Goal: Information Seeking & Learning: Find specific fact

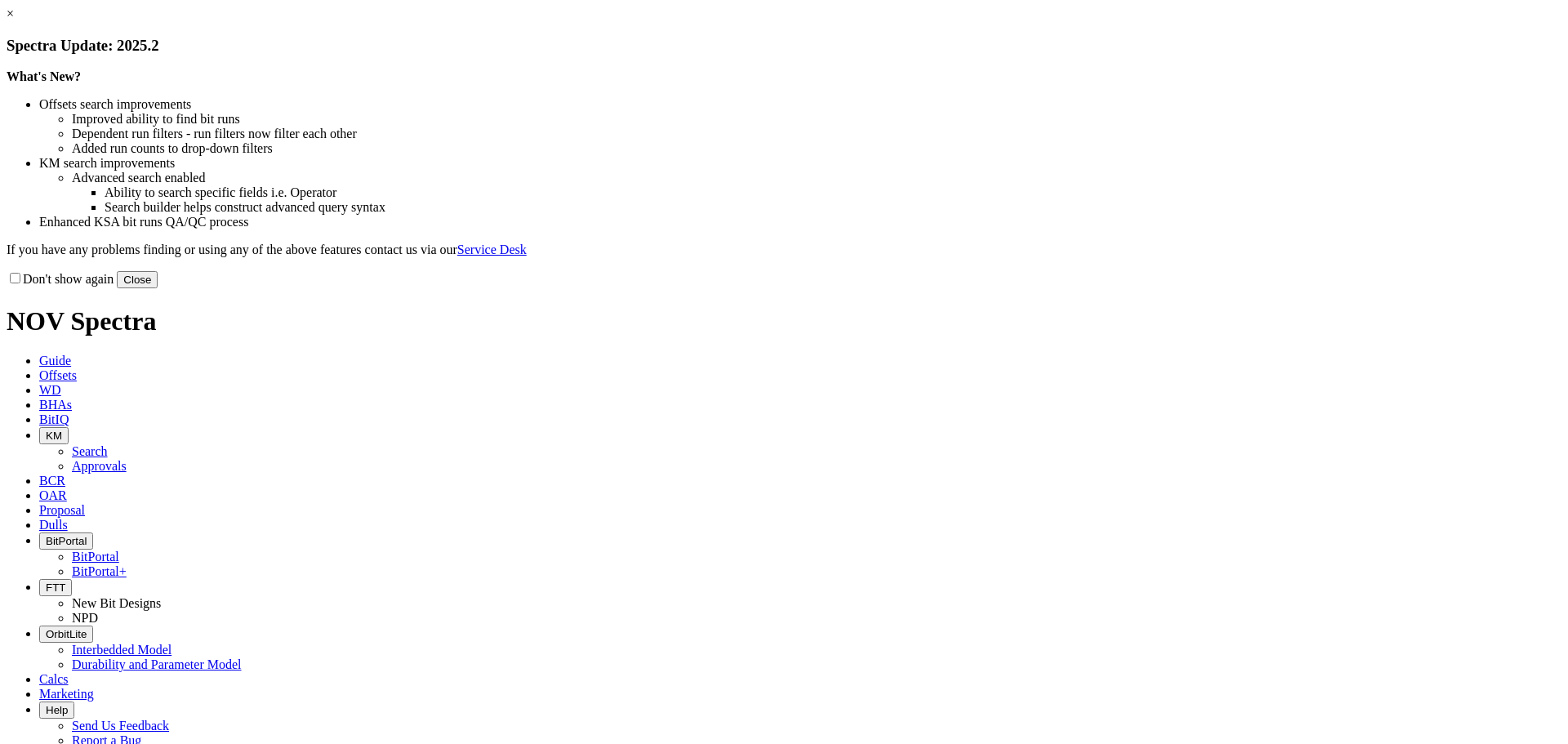
click at [157, 288] on button "Close" at bounding box center [137, 279] width 40 height 17
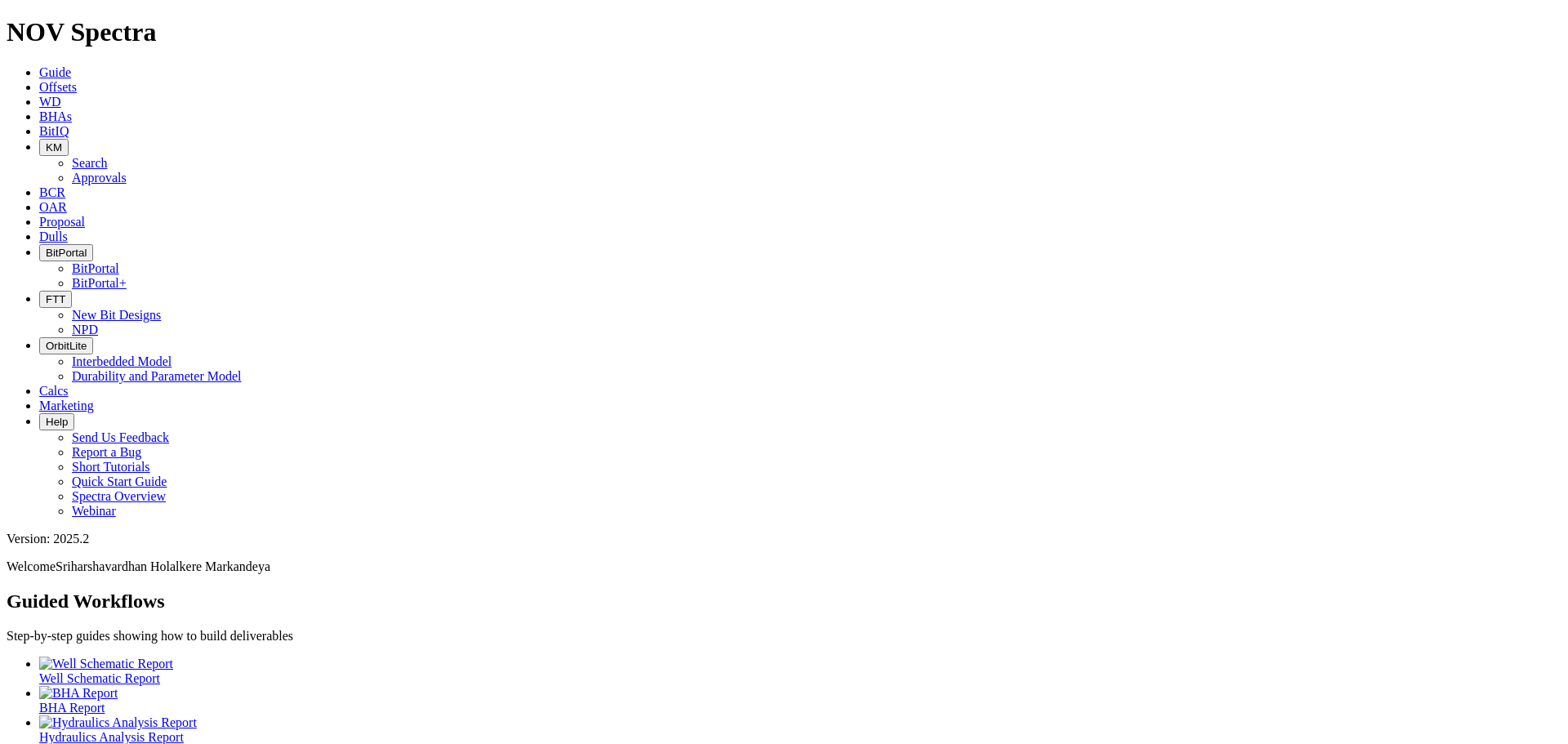
click at [62, 142] on span "KM" at bounding box center [53, 148] width 17 height 12
click at [108, 155] on link "Search" at bounding box center [90, 162] width 36 height 14
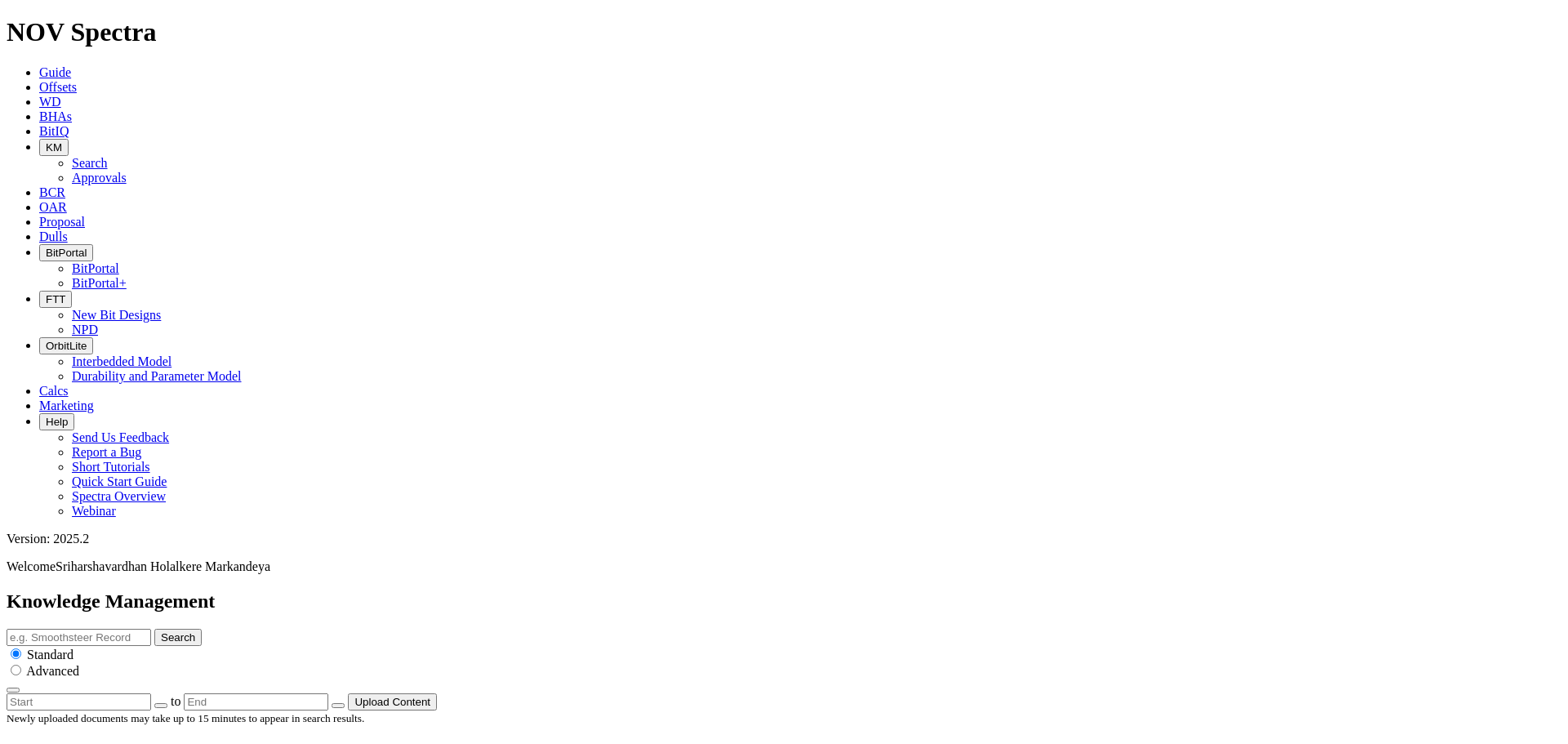
click at [151, 629] on input "text" at bounding box center [79, 637] width 145 height 17
type input "hard rock"
click at [155, 629] on button "Search" at bounding box center [178, 637] width 47 height 17
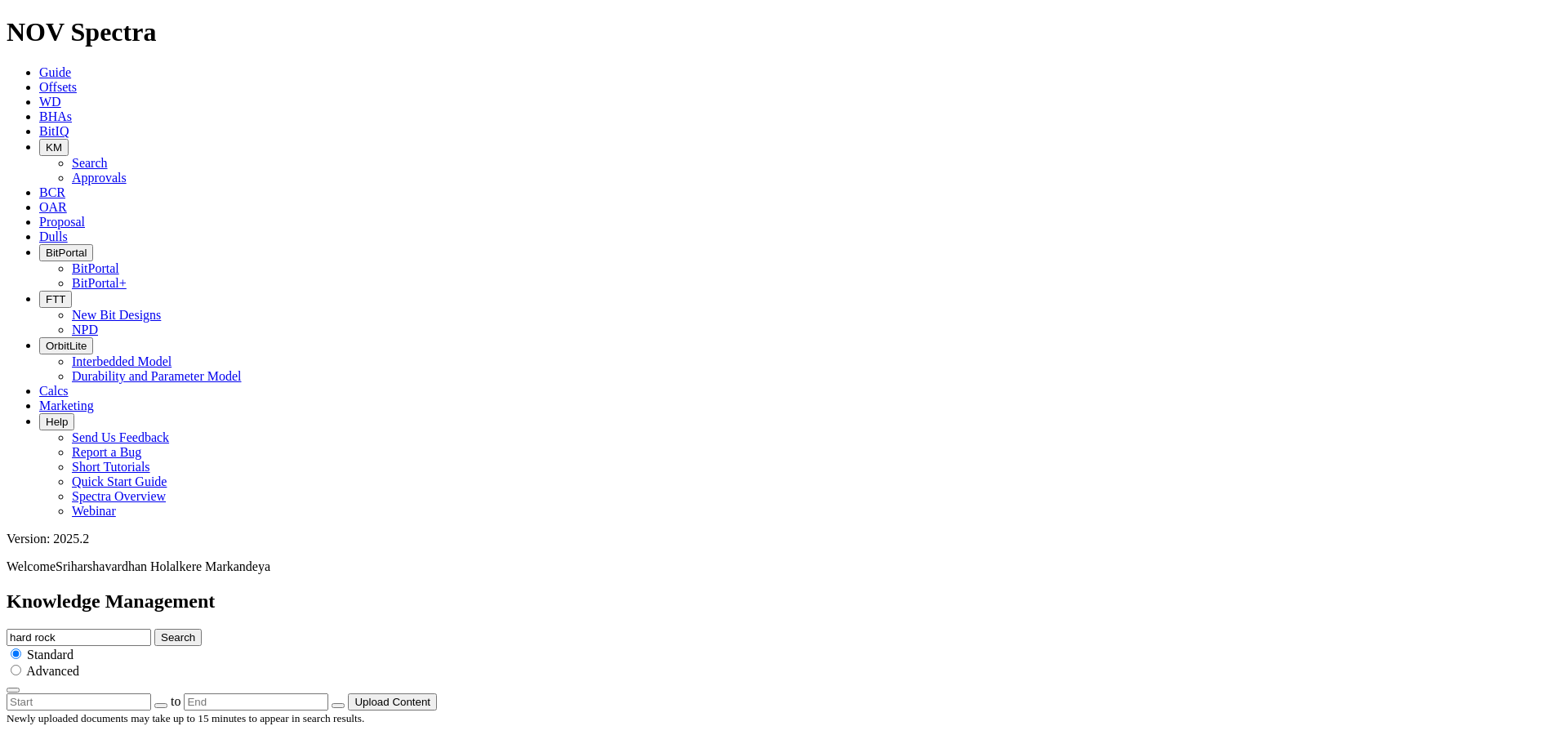
scroll to position [3357, 0]
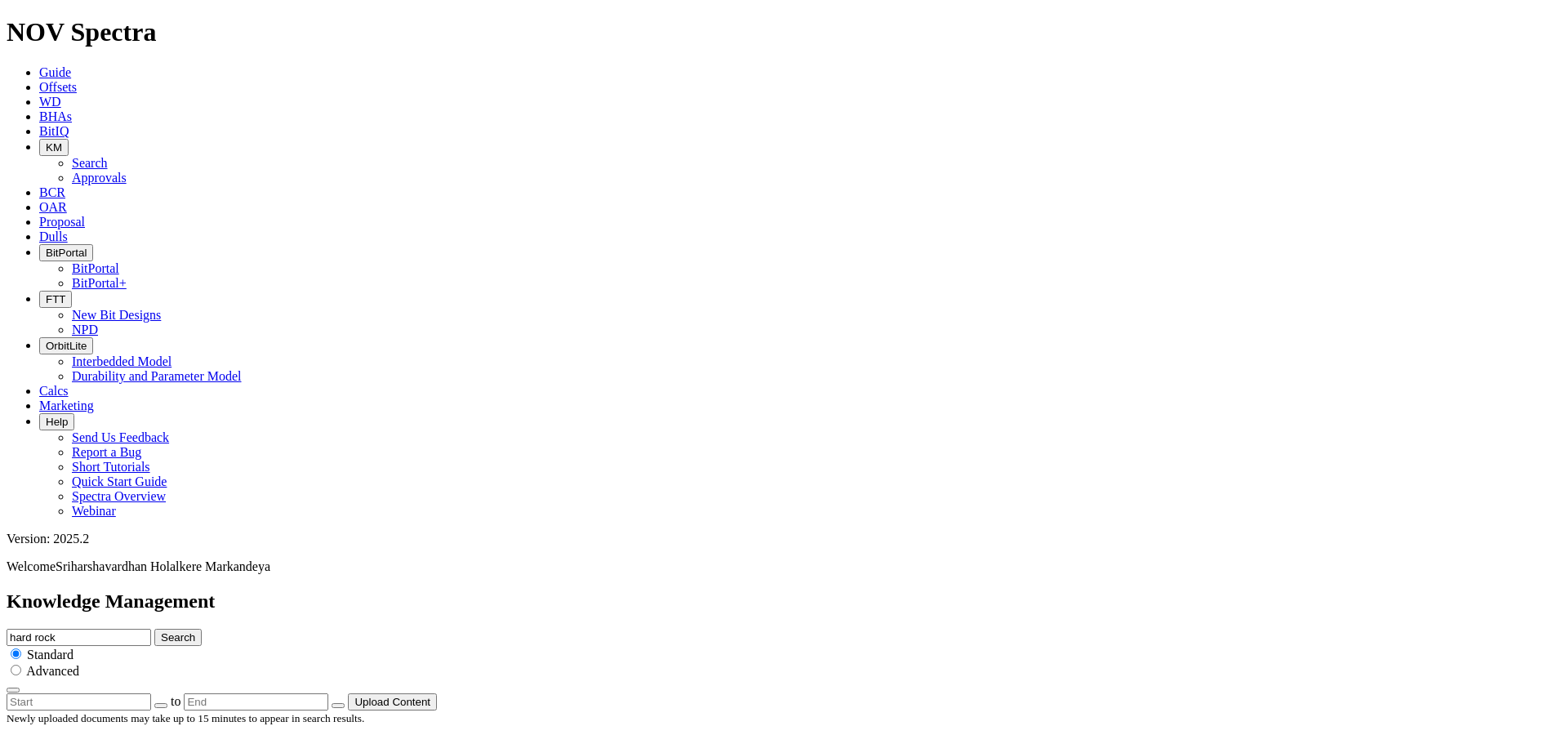
drag, startPoint x: 814, startPoint y: 86, endPoint x: 616, endPoint y: 94, distance: 198.2
click at [616, 590] on div "Knowledge Management hard rock Search Standard Advanced to Upload Content" at bounding box center [784, 651] width 1555 height 120
type input "16inch granite hardrock"
click at [155, 629] on button "Search" at bounding box center [178, 637] width 47 height 17
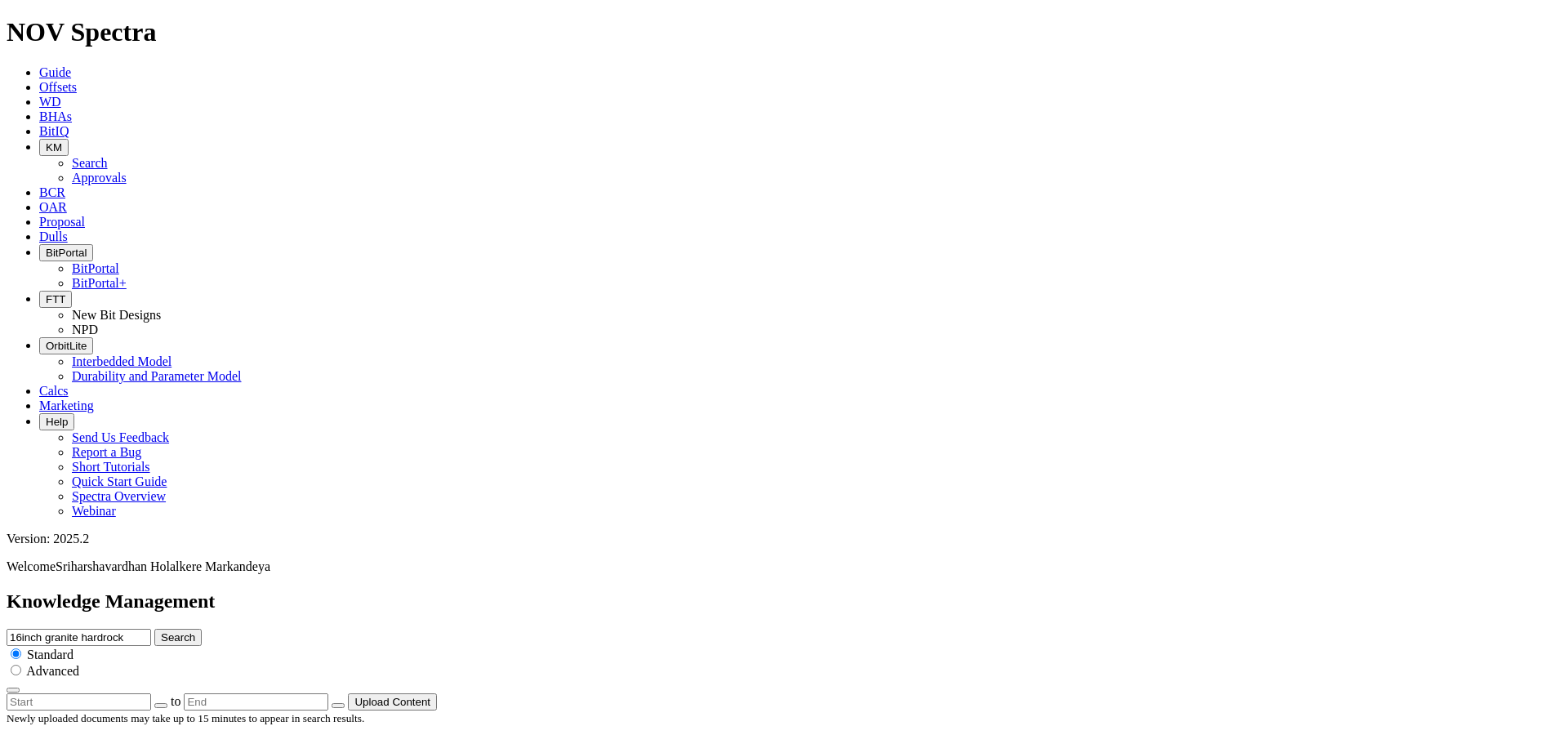
drag, startPoint x: 792, startPoint y: 86, endPoint x: 906, endPoint y: 93, distance: 114.2
click at [151, 629] on input "16inch granite hardrock" at bounding box center [79, 637] width 145 height 17
type input "16inch granite"
click at [155, 629] on button "Search" at bounding box center [178, 637] width 47 height 17
click at [151, 629] on input "16inch granite" at bounding box center [79, 637] width 145 height 17
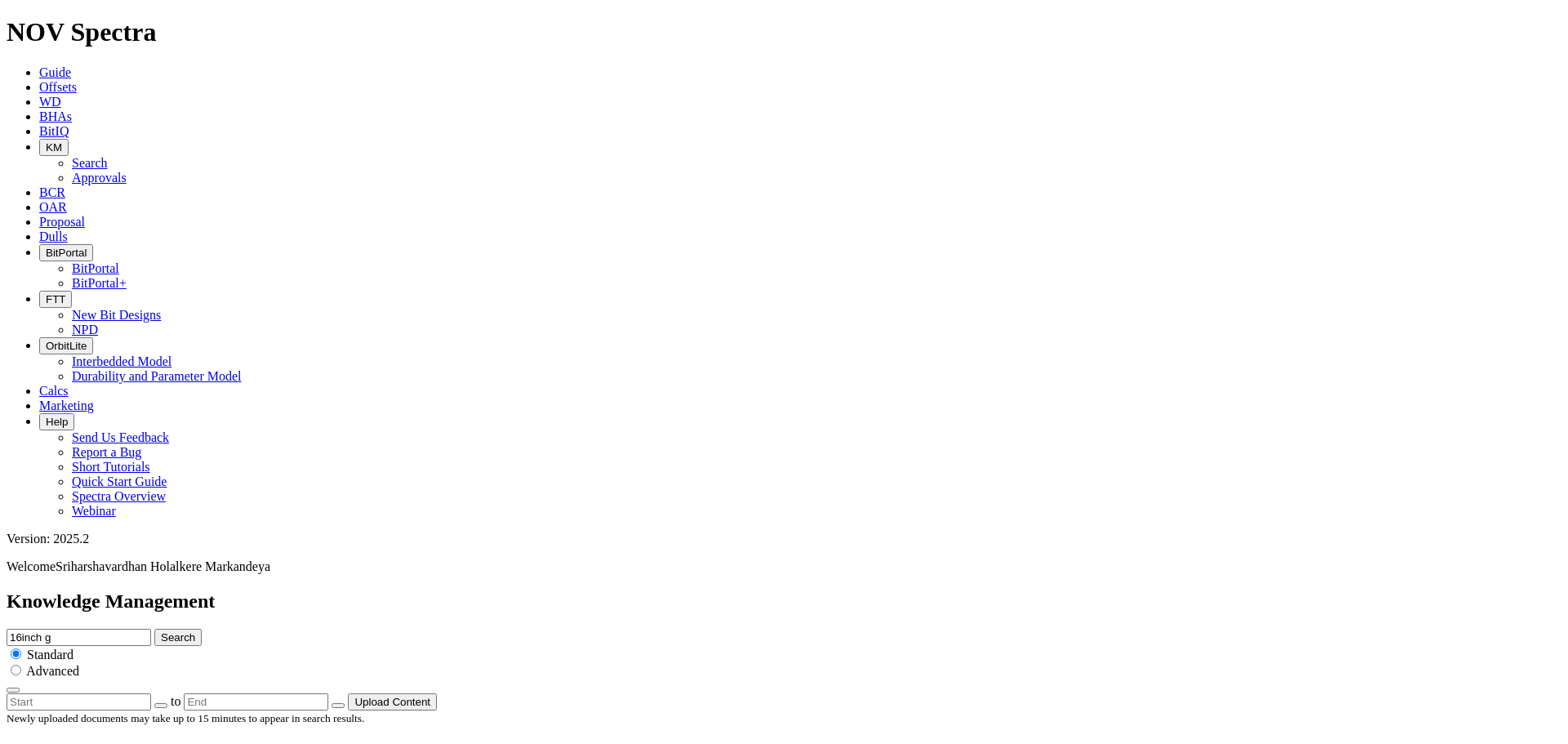
type input "16inch g"
click at [155, 629] on button "Search" at bounding box center [178, 637] width 47 height 17
click at [151, 629] on input "16inch g" at bounding box center [79, 637] width 145 height 17
type input "16inch"
click at [155, 629] on button "Search" at bounding box center [178, 637] width 47 height 17
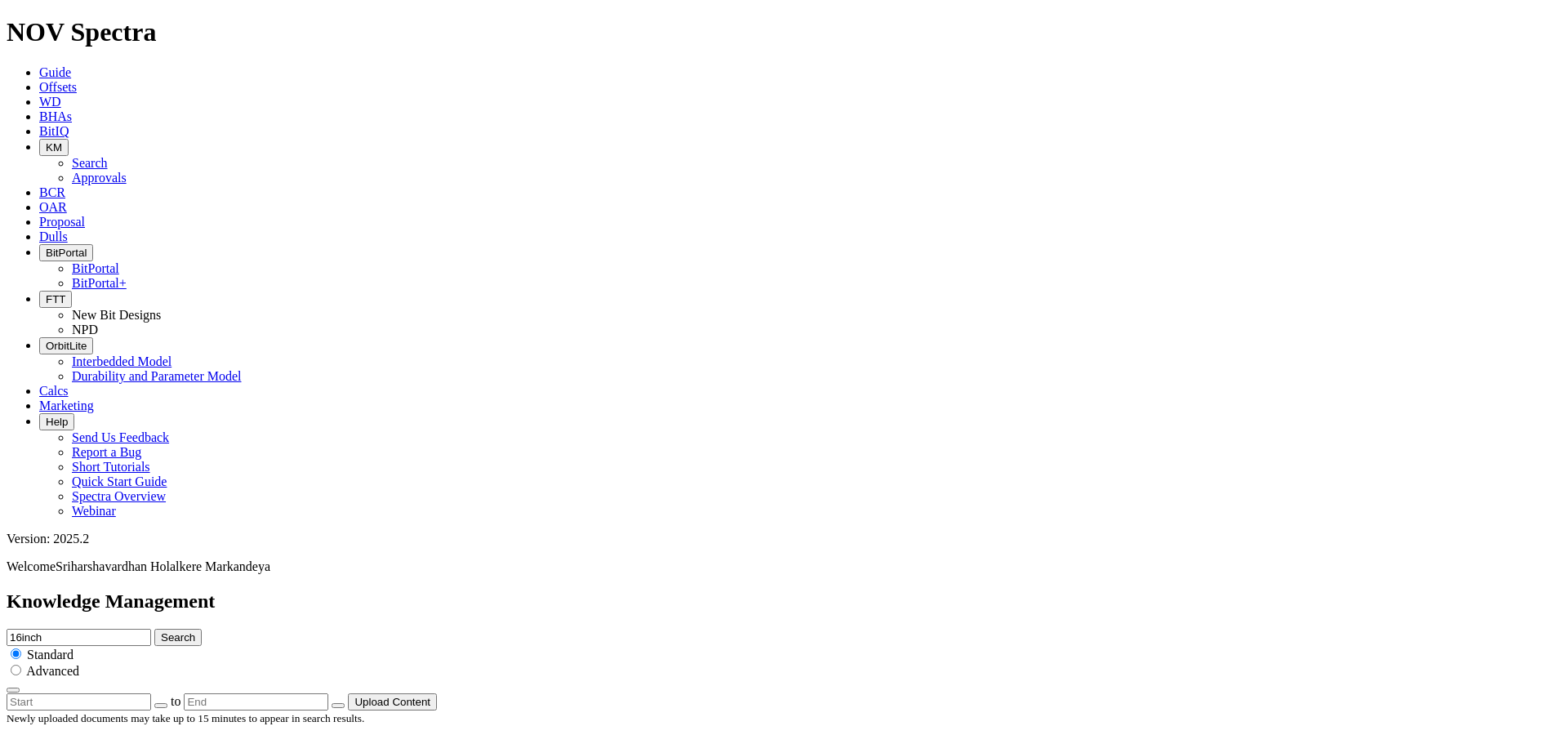
click at [151, 629] on input "16inch" at bounding box center [79, 637] width 145 height 17
type input "16"
click at [155, 629] on button "Search" at bounding box center [178, 637] width 47 height 17
click at [151, 629] on input "16" at bounding box center [79, 637] width 145 height 17
type input "1"
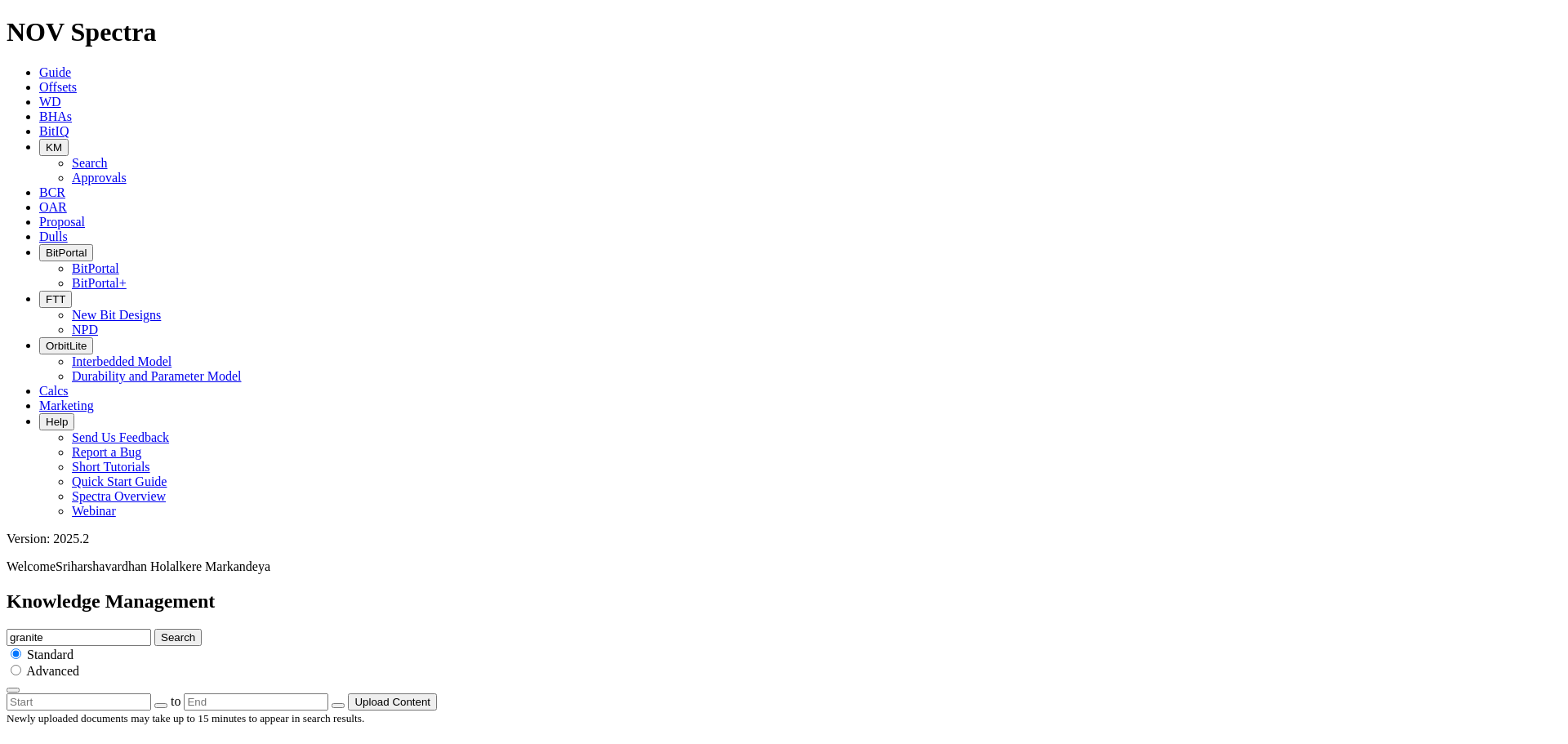
type input "granite"
click at [155, 629] on button "Search" at bounding box center [178, 637] width 47 height 17
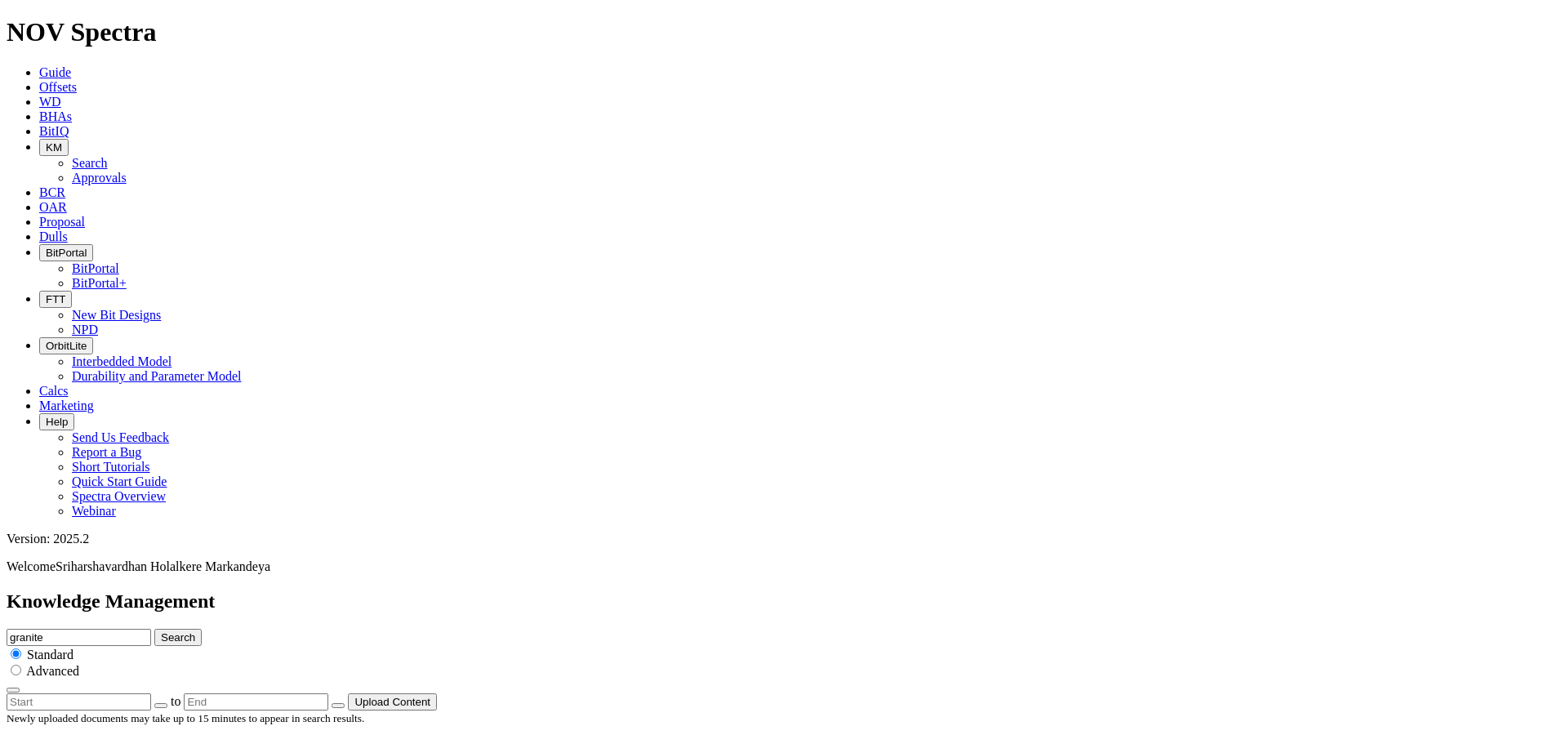
click at [151, 629] on input "granite" at bounding box center [79, 637] width 145 height 17
type input "g"
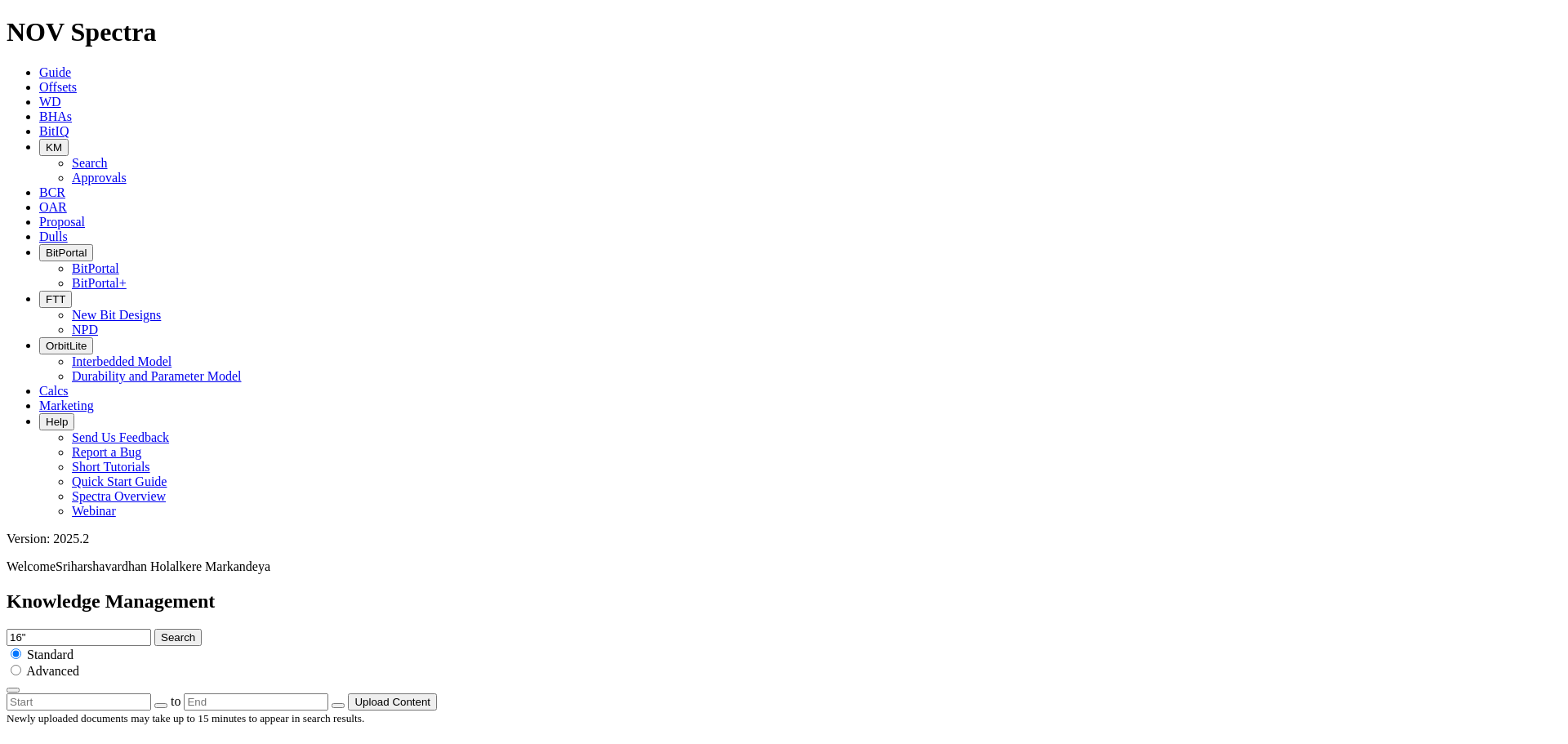
type input "16""
click at [155, 629] on button "Search" at bounding box center [178, 637] width 47 height 17
click at [151, 629] on input "16"" at bounding box center [79, 637] width 145 height 17
drag, startPoint x: 827, startPoint y: 80, endPoint x: 617, endPoint y: 93, distance: 210.4
click at [618, 590] on div "Knowledge Management 16" Search Standard Advanced to Upload Content" at bounding box center [784, 651] width 1555 height 120
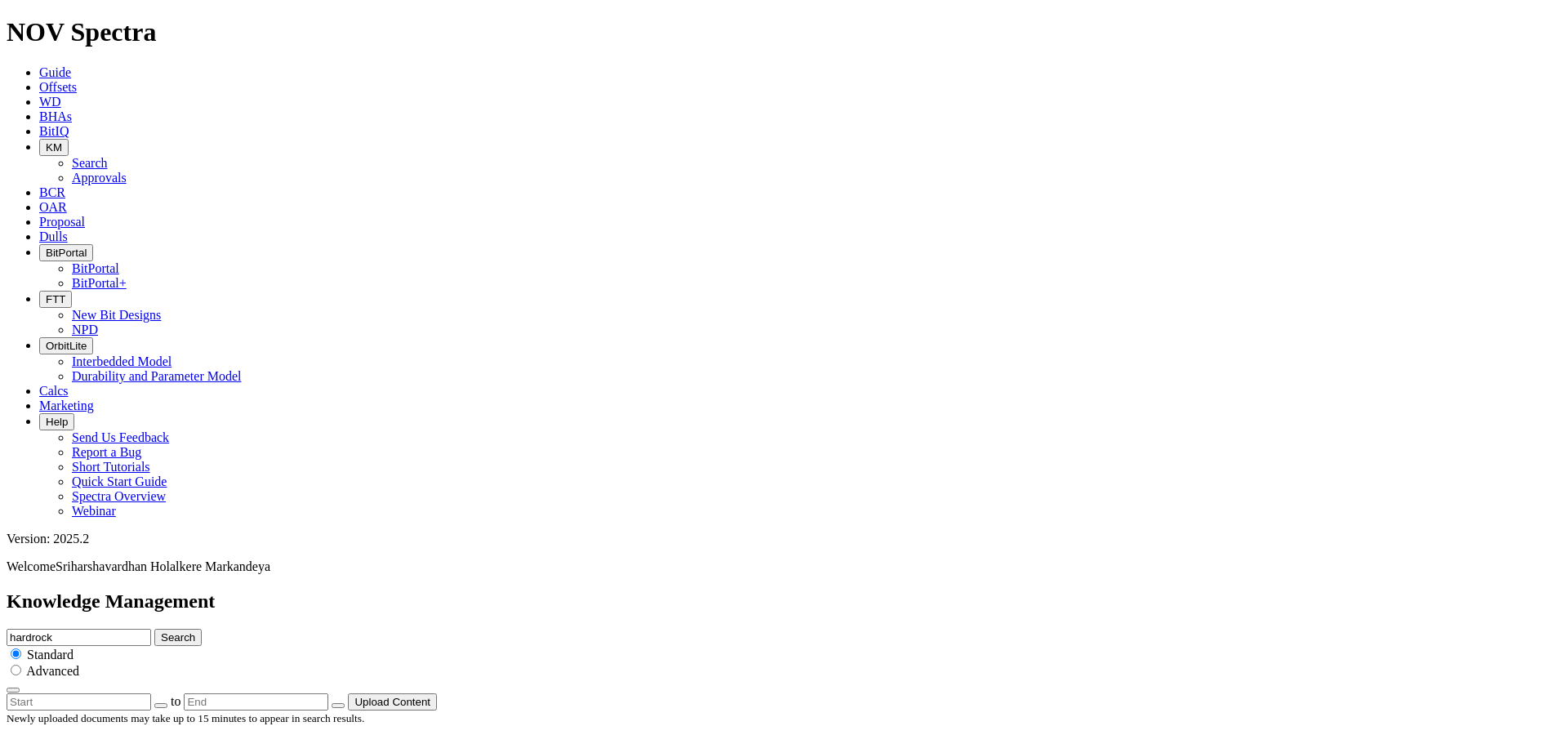
type input "hardrock"
click at [155, 629] on button "Search" at bounding box center [178, 637] width 47 height 17
click at [151, 629] on input "hardrock" at bounding box center [79, 637] width 145 height 17
type input "harsh"
click at [155, 629] on button "Search" at bounding box center [178, 637] width 47 height 17
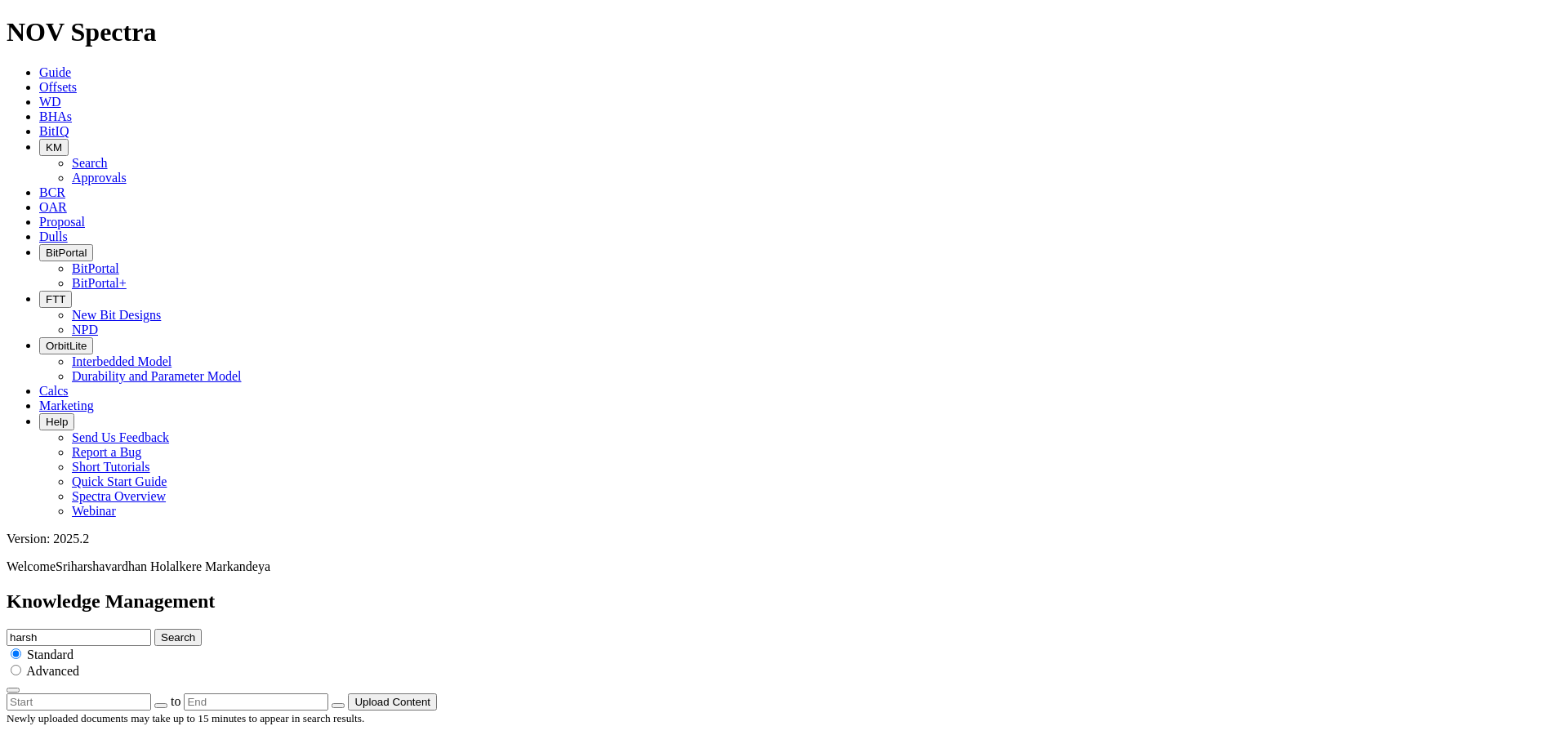
scroll to position [2330, 0]
